Goal: Task Accomplishment & Management: Use online tool/utility

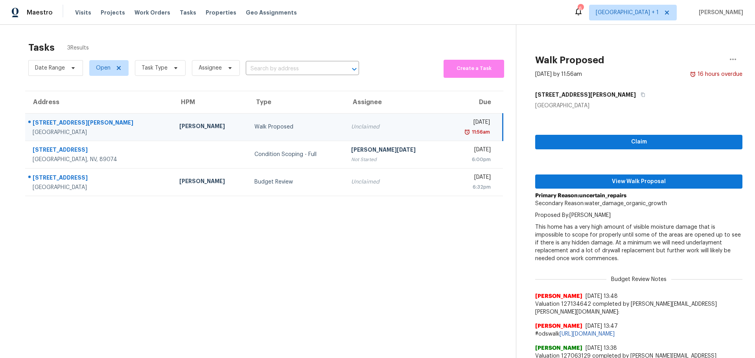
click at [143, 197] on section "Tasks 3 Results Date Range Open Task Type Assignee ​ Create a Task Address HPM …" at bounding box center [265, 349] width 504 height 624
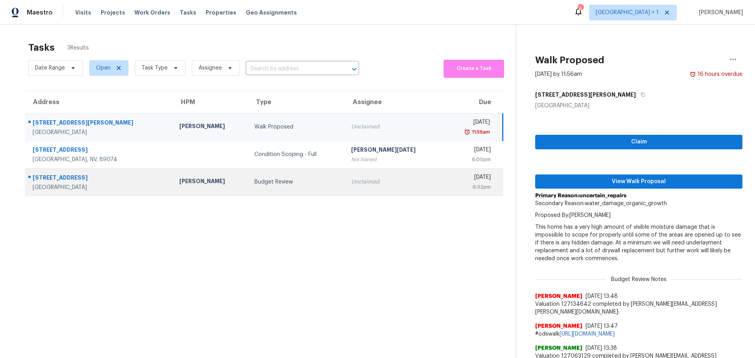
click at [144, 191] on div "[GEOGRAPHIC_DATA]" at bounding box center [100, 188] width 134 height 8
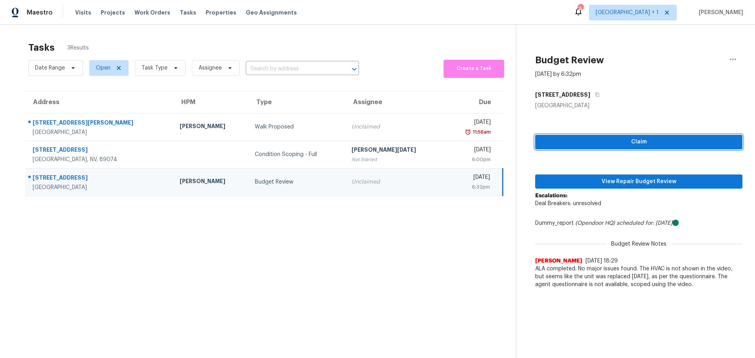
click at [579, 141] on span "Claim" at bounding box center [639, 142] width 195 height 10
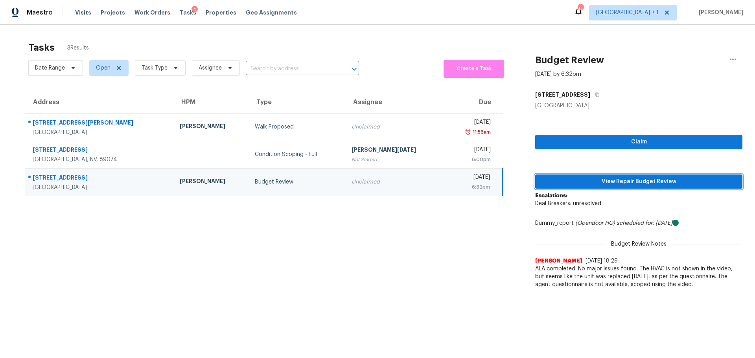
click at [588, 180] on span "View Repair Budget Review" at bounding box center [639, 182] width 195 height 10
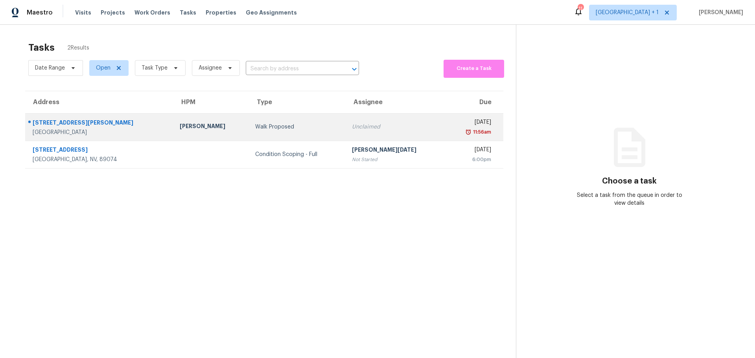
click at [196, 133] on td "[PERSON_NAME]" at bounding box center [211, 127] width 76 height 28
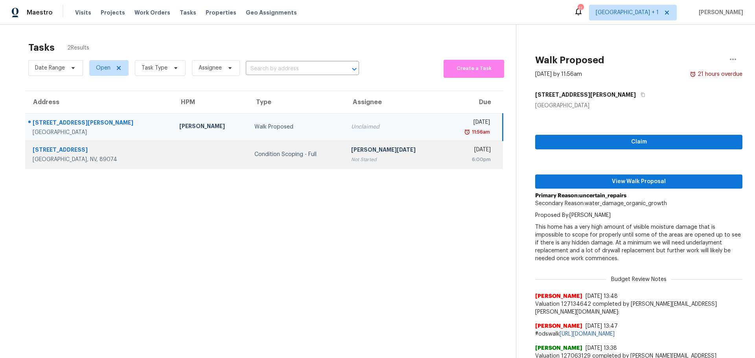
click at [194, 145] on td at bounding box center [210, 155] width 75 height 28
